Goal: Task Accomplishment & Management: Use online tool/utility

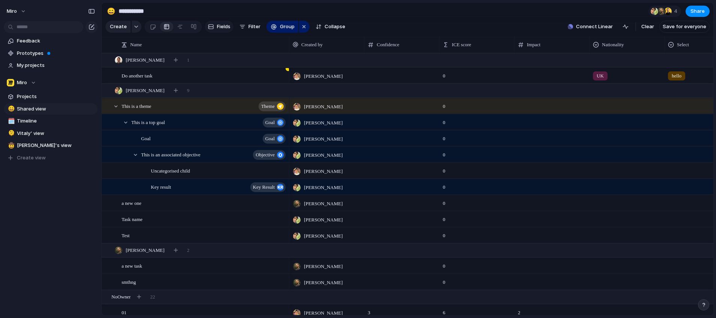
click at [217, 30] on span "Fields" at bounding box center [224, 27] width 14 height 8
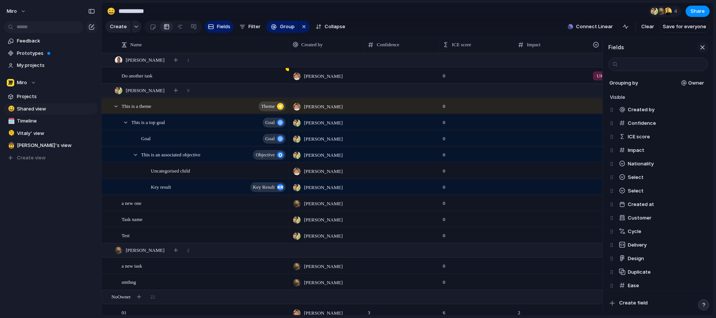
click at [703, 51] on div "button" at bounding box center [703, 47] width 8 height 8
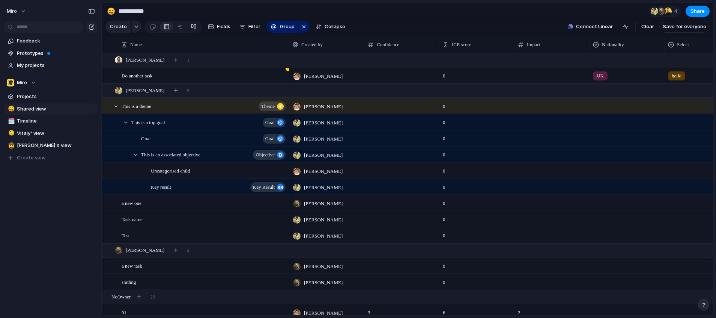
click at [196, 26] on link at bounding box center [194, 27] width 14 height 12
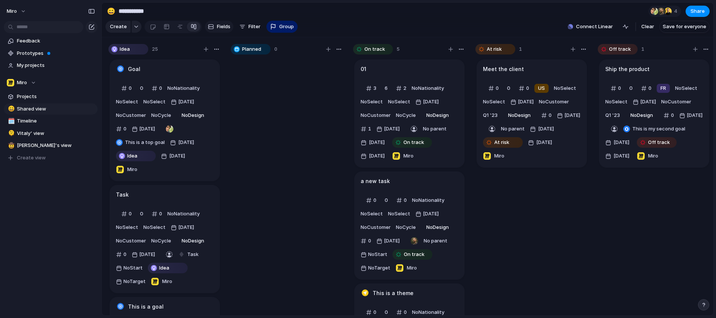
click at [208, 29] on div "button" at bounding box center [211, 27] width 6 height 6
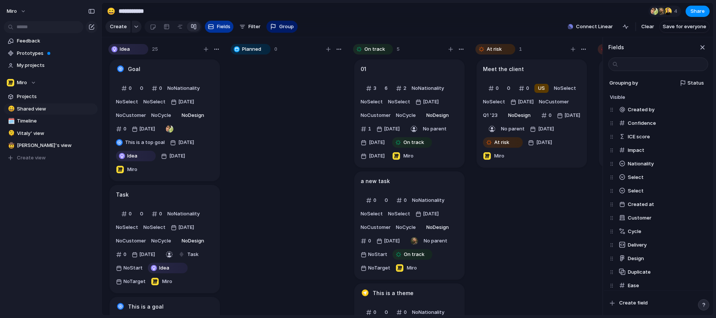
click at [208, 30] on div "button" at bounding box center [211, 27] width 6 height 6
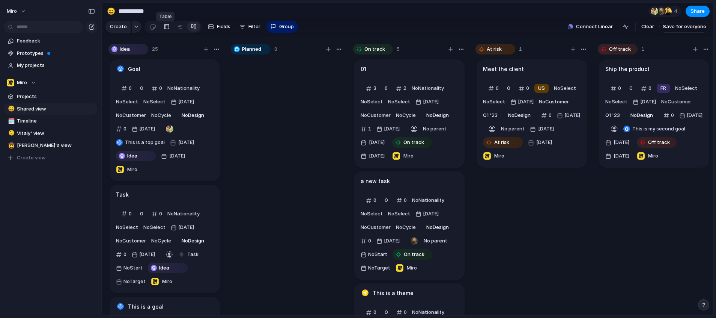
click at [169, 29] on link at bounding box center [167, 27] width 14 height 12
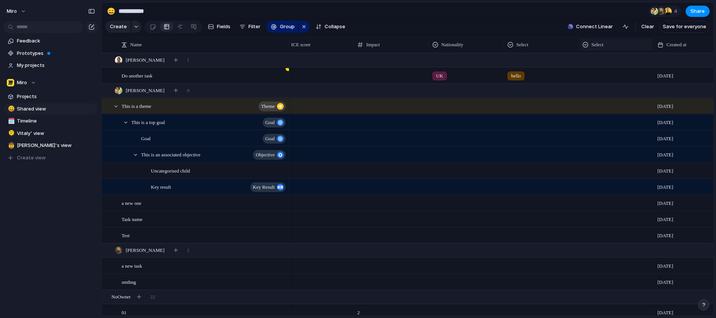
click at [595, 48] on span "Select" at bounding box center [598, 45] width 12 height 8
click at [604, 68] on span "Modify" at bounding box center [603, 67] width 16 height 8
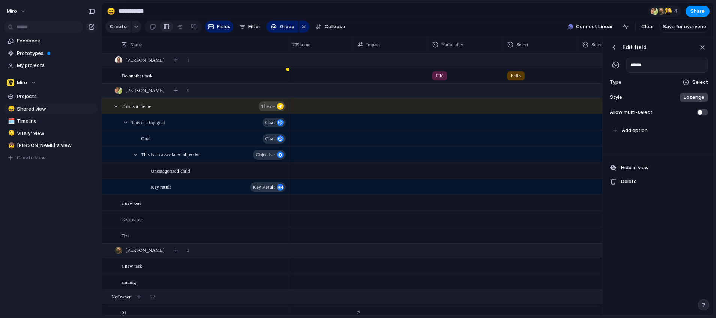
click at [693, 86] on div "Select" at bounding box center [696, 82] width 26 height 8
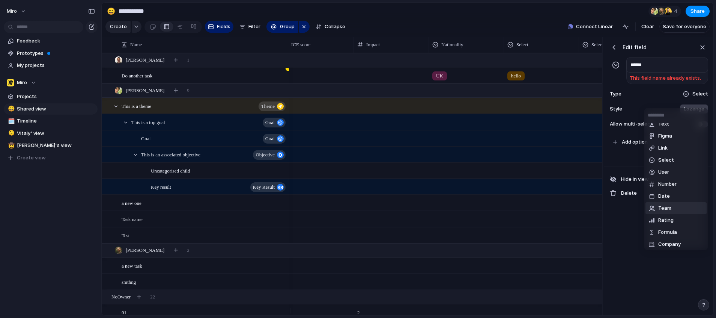
scroll to position [21, 0]
click at [669, 149] on li "Link" at bounding box center [676, 146] width 61 height 12
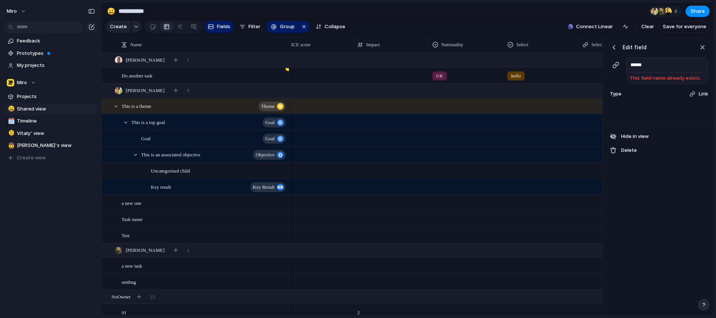
click at [616, 51] on div "button" at bounding box center [614, 48] width 8 height 8
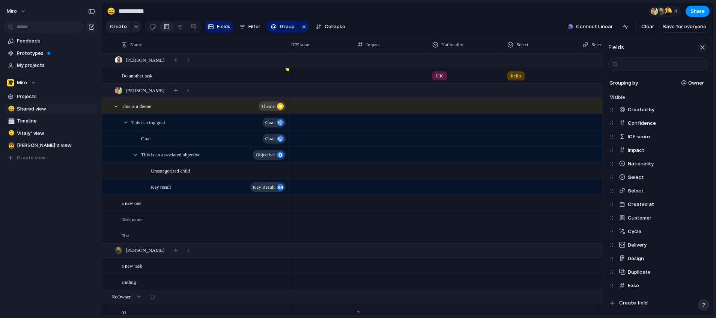
click at [706, 53] on button "button" at bounding box center [702, 47] width 11 height 11
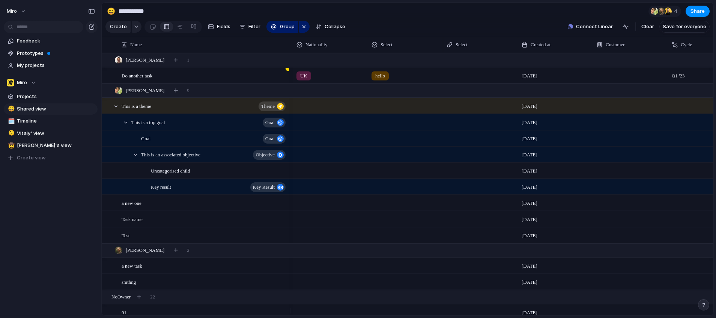
scroll to position [0, 432]
